Goal: Task Accomplishment & Management: Manage account settings

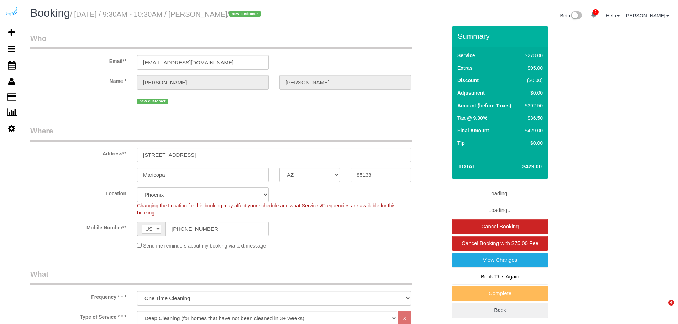
select select "AZ"
select select "5"
select select "number:9"
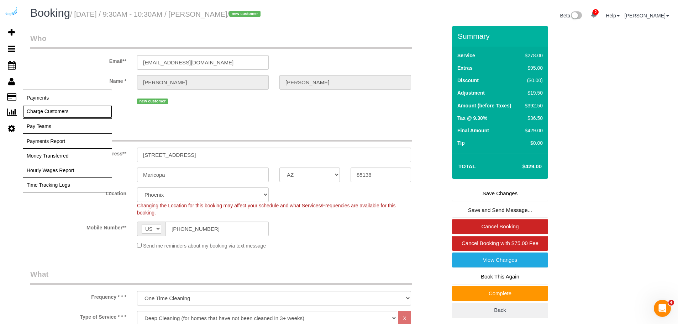
click at [46, 114] on link "Charge Customers" at bounding box center [67, 111] width 89 height 14
select select
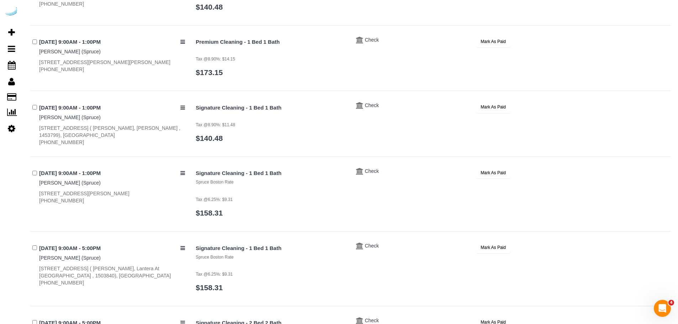
scroll to position [567, 0]
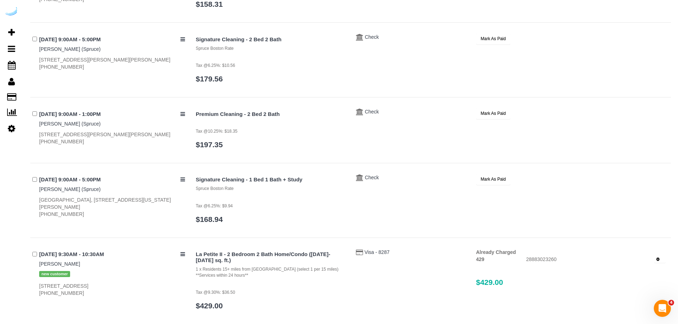
click at [657, 260] on icon "button" at bounding box center [657, 260] width 3 height 4
click at [637, 274] on link "Refund" at bounding box center [635, 271] width 59 height 9
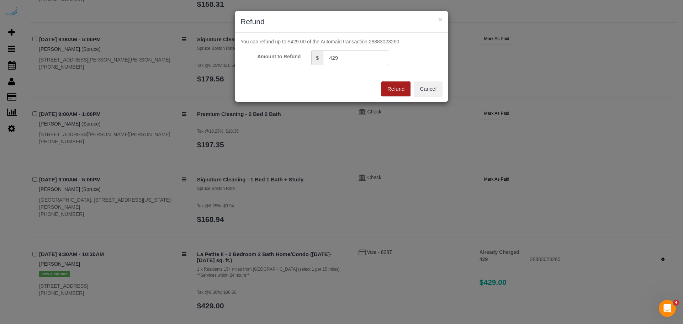
click at [399, 95] on button "Refund" at bounding box center [395, 88] width 29 height 15
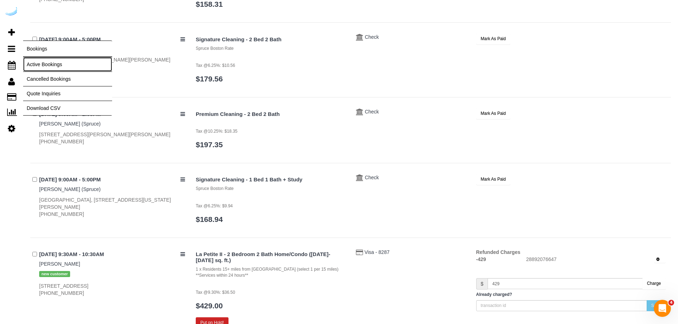
click at [43, 59] on link "Active Bookings" at bounding box center [67, 64] width 89 height 14
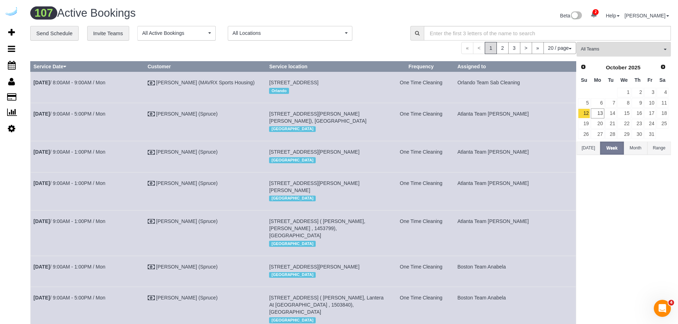
scroll to position [284, 0]
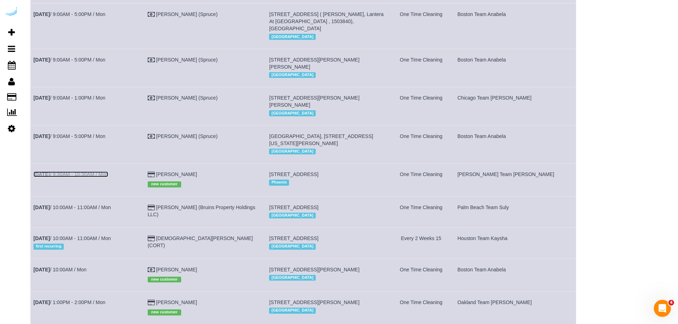
click at [56, 177] on link "Oct 13th / 9:30AM - 10:30AM / Mon" at bounding box center [70, 175] width 75 height 6
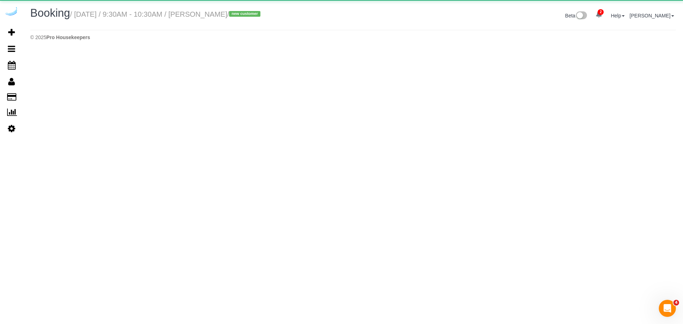
select select "AZ"
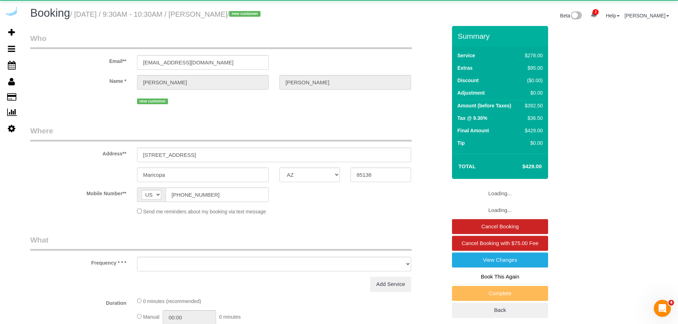
select select "string:fspay-83f7607f-605b-4ddf-af12-7e84410ea934"
select select "object:3065"
select select "5"
select select "number:9"
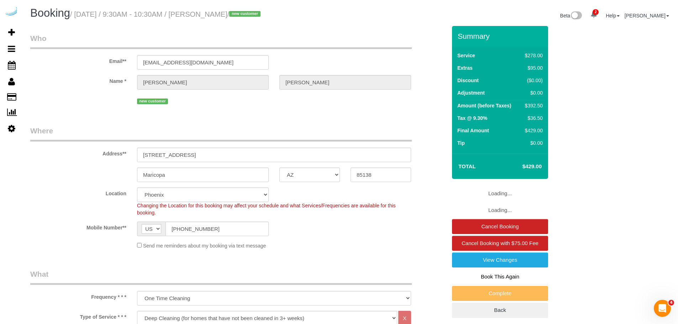
select select "object:3263"
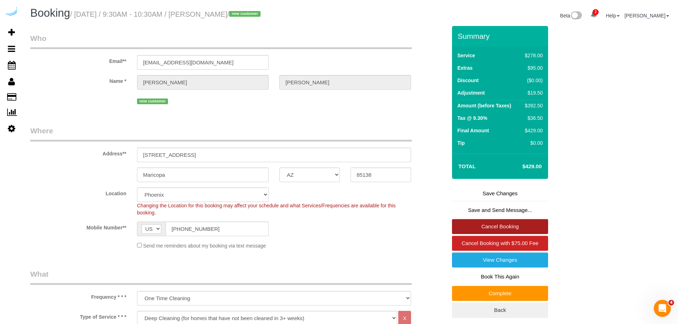
click at [523, 228] on link "Cancel Booking" at bounding box center [500, 226] width 96 height 15
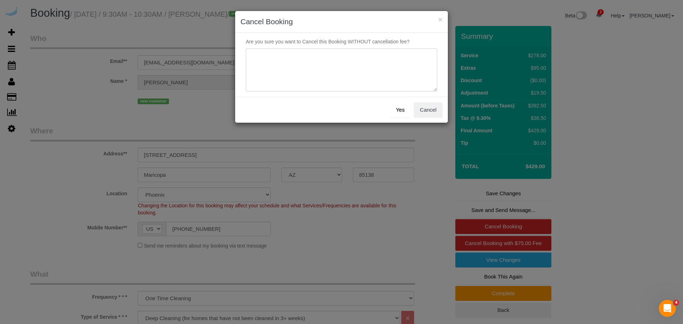
click at [400, 70] on textarea at bounding box center [341, 69] width 191 height 43
type textarea "Unable to meet last minute request."
click at [400, 107] on button "Yes" at bounding box center [400, 109] width 21 height 15
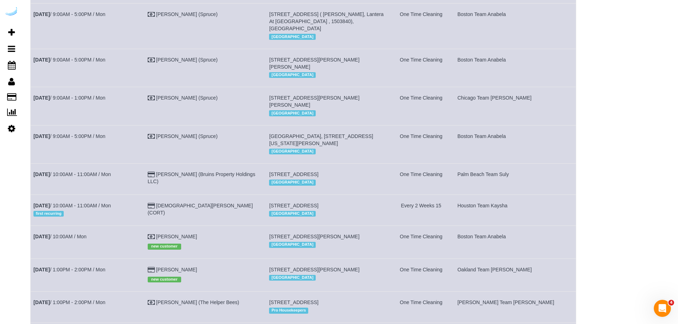
scroll to position [560, 0]
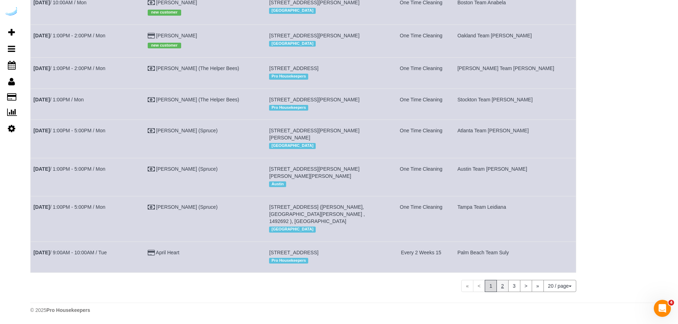
click at [502, 286] on link "2" at bounding box center [502, 286] width 12 height 12
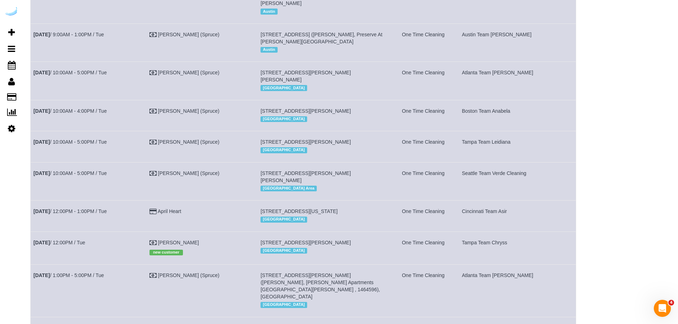
scroll to position [47, 0]
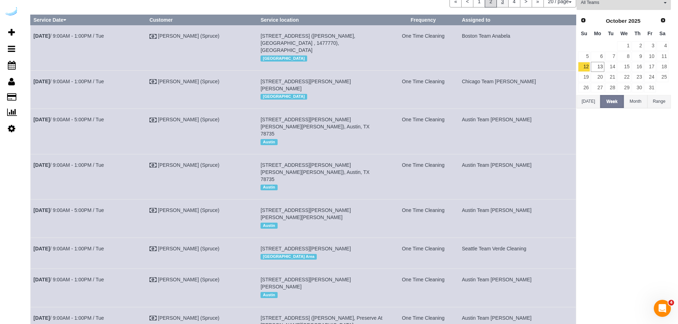
click at [501, 1] on link "3" at bounding box center [502, 1] width 12 height 12
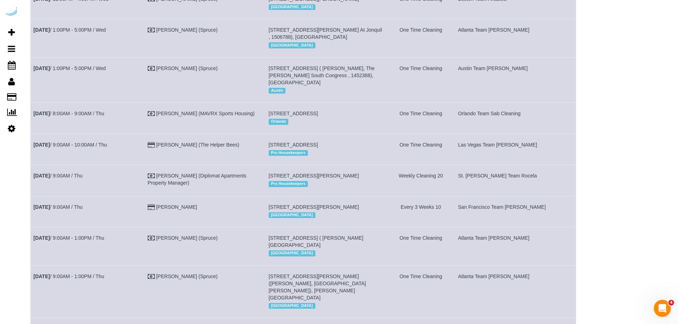
scroll to position [593, 0]
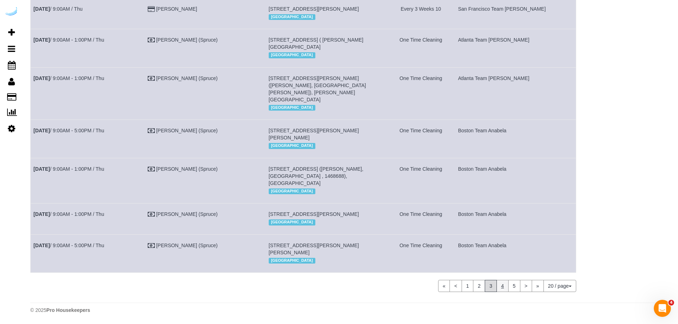
click at [502, 285] on link "4" at bounding box center [502, 286] width 12 height 12
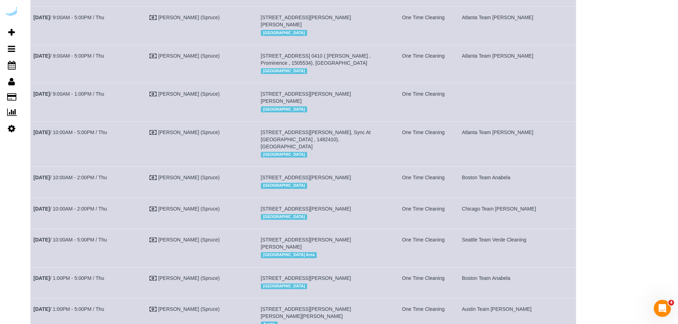
scroll to position [18, 0]
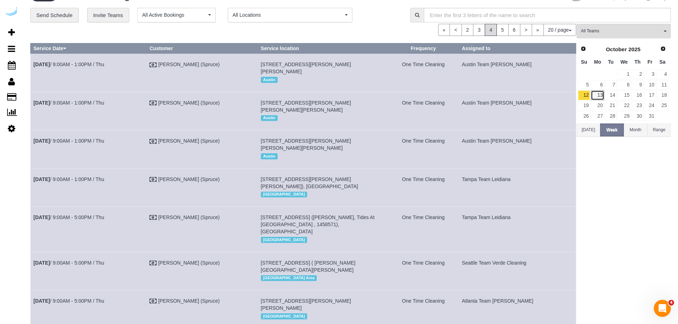
click at [598, 93] on link "13" at bounding box center [597, 95] width 13 height 10
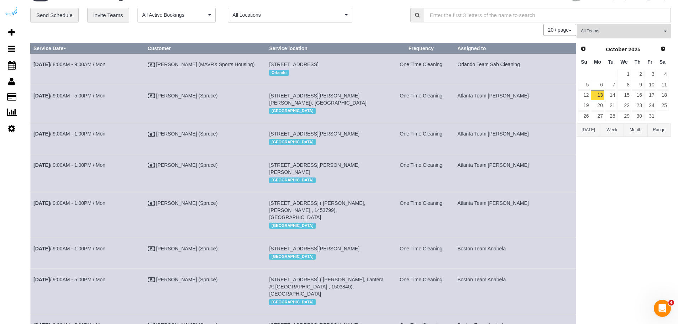
scroll to position [302, 0]
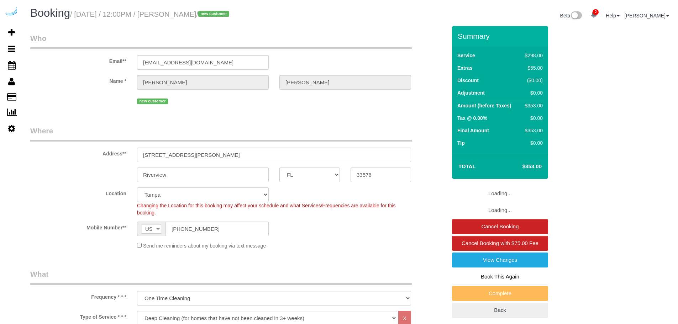
select select "FL"
select select "5"
select select "number:9"
